Goal: Task Accomplishment & Management: Complete application form

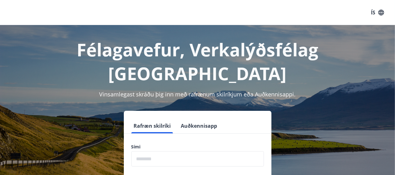
scroll to position [31, 0]
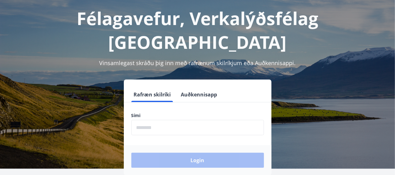
click at [200, 120] on input "phone" at bounding box center [197, 127] width 133 height 15
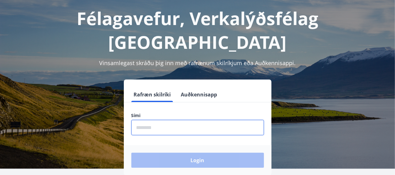
type input "********"
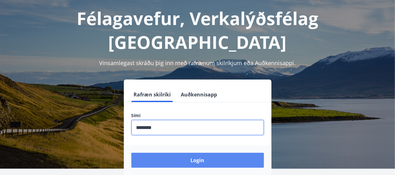
click at [218, 153] on button "Login" at bounding box center [197, 160] width 133 height 15
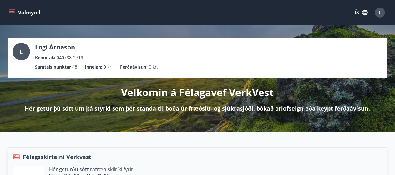
click at [12, 10] on icon "menu" at bounding box center [12, 10] width 7 height 1
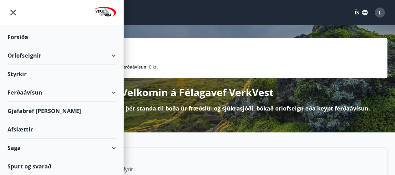
click at [22, 46] on div "Styrkir" at bounding box center [62, 37] width 109 height 18
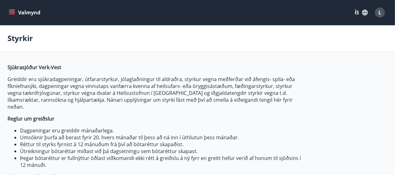
type input "***"
click at [365, 12] on icon "button" at bounding box center [365, 12] width 7 height 7
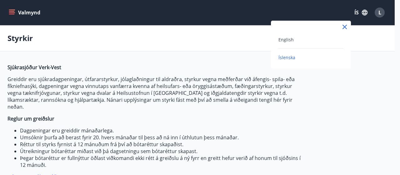
click at [379, 13] on div at bounding box center [200, 87] width 400 height 175
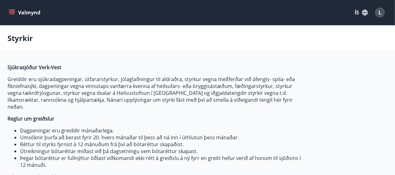
click at [380, 13] on span "L" at bounding box center [380, 12] width 3 height 7
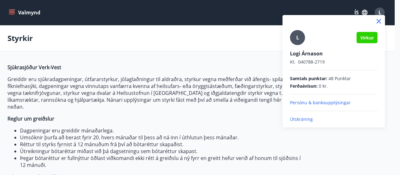
click at [16, 13] on div at bounding box center [200, 87] width 400 height 175
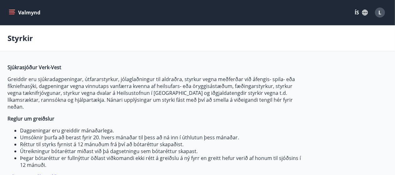
click at [13, 13] on icon "menu" at bounding box center [12, 12] width 6 height 6
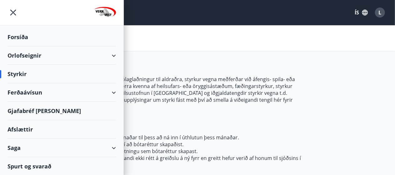
scroll to position [63, 0]
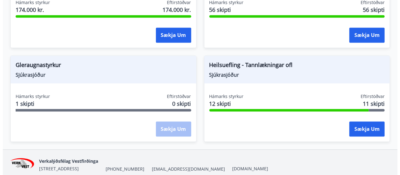
scroll to position [655, 0]
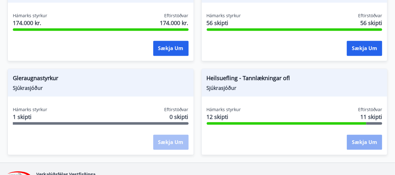
click at [369, 135] on button "Sækja um" at bounding box center [364, 142] width 35 height 15
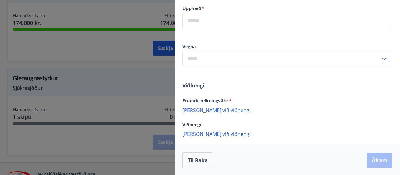
scroll to position [360, 0]
